Goal: Information Seeking & Learning: Learn about a topic

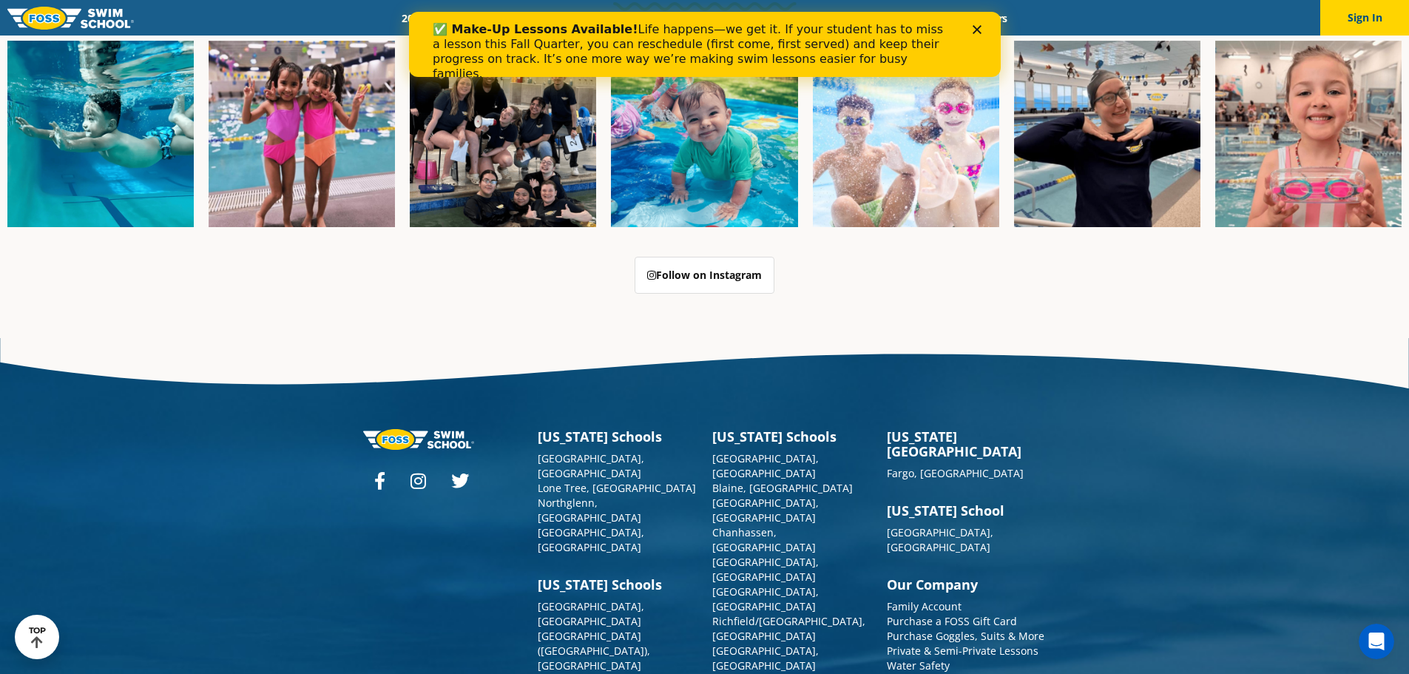
scroll to position [3811, 0]
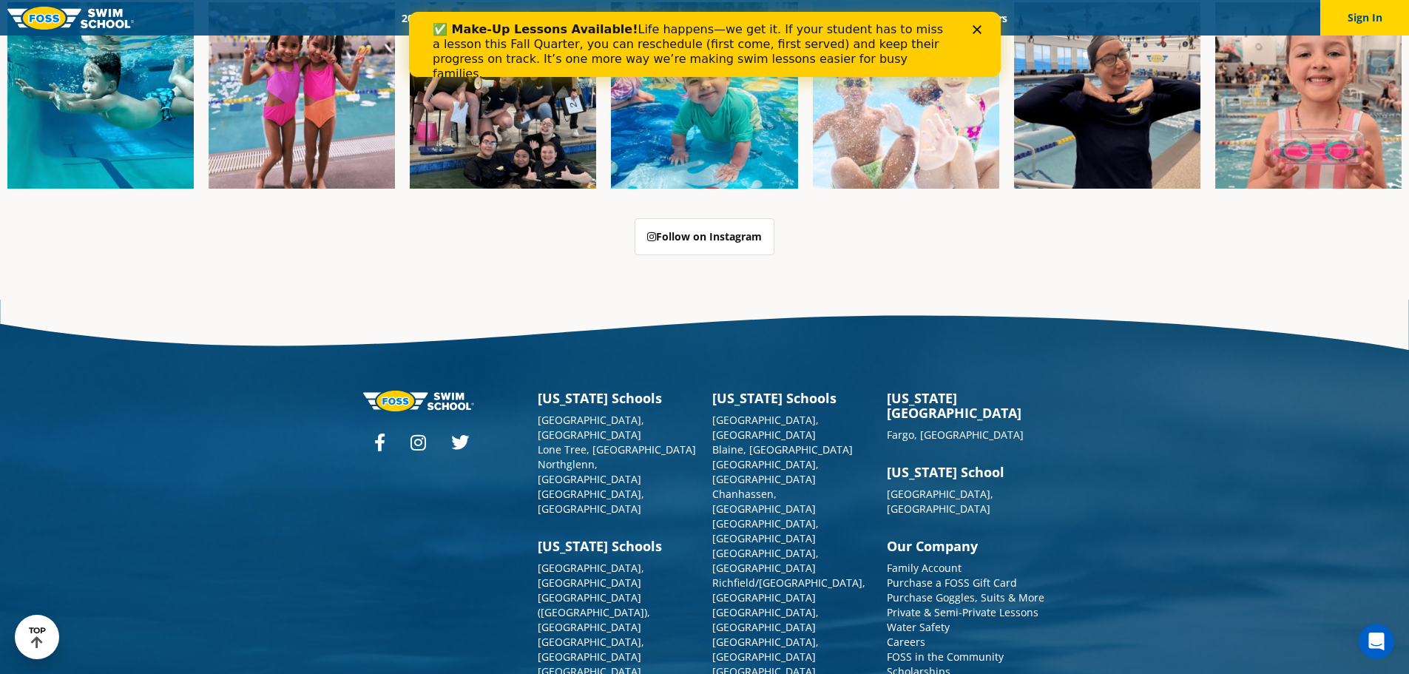
click at [988, 24] on div "✅ Make-Up Lessons Available! Life happens—we get it. If your student has to mis…" at bounding box center [704, 52] width 592 height 68
click at [985, 24] on div "✅ Make-Up Lessons Available! Life happens—we get it. If your student has to mis…" at bounding box center [704, 52] width 592 height 68
click at [978, 26] on icon "Close" at bounding box center [976, 29] width 9 height 9
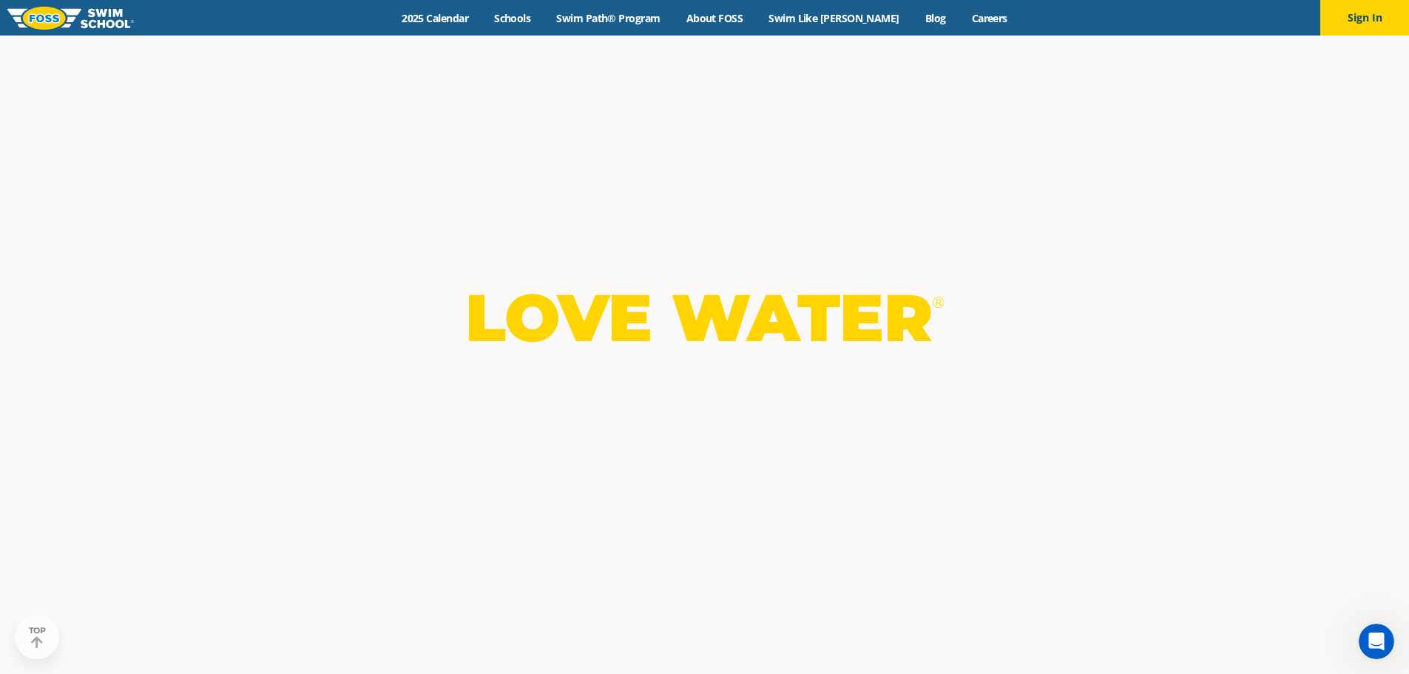
scroll to position [0, 0]
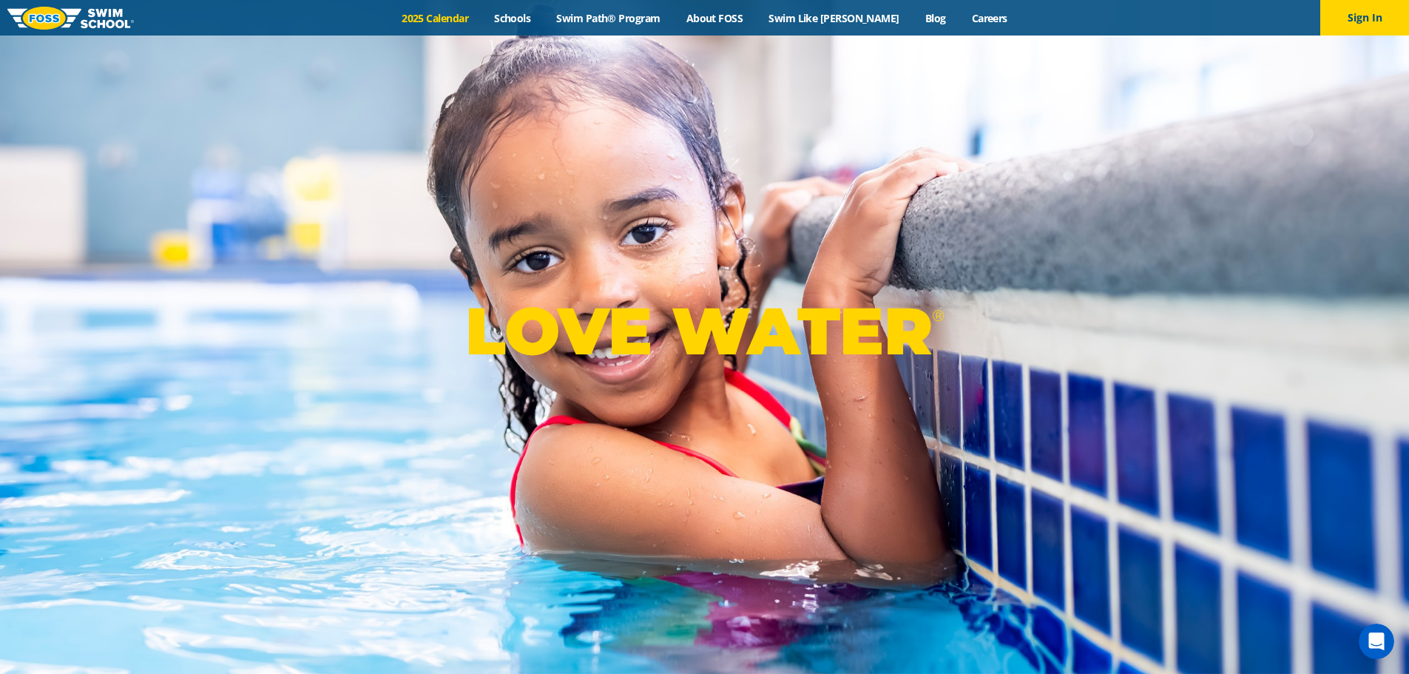
click at [477, 15] on link "2025 Calendar" at bounding box center [435, 18] width 92 height 14
